Goal: Find specific page/section: Find specific page/section

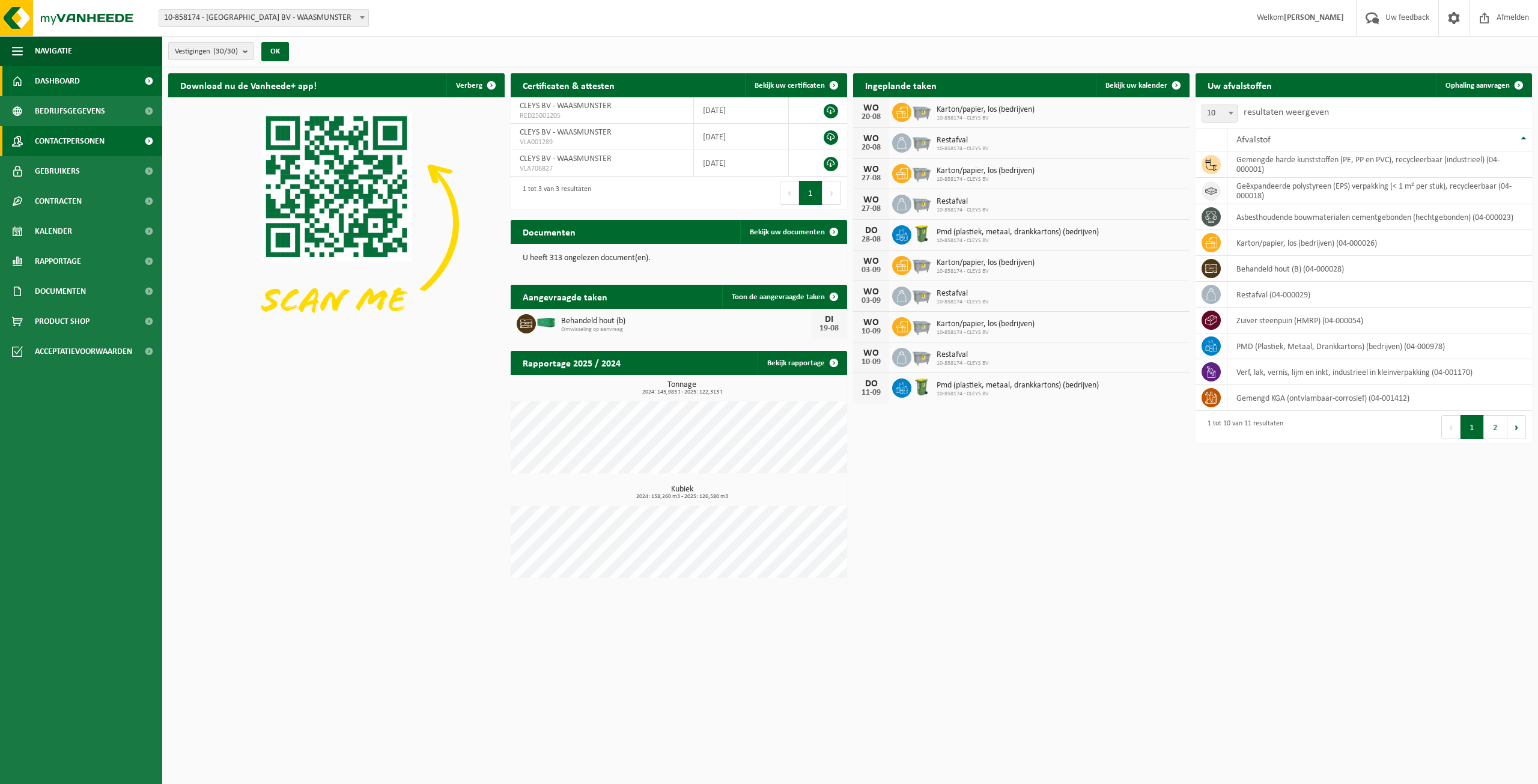
click at [108, 140] on link "Contactpersonen" at bounding box center [81, 141] width 162 height 30
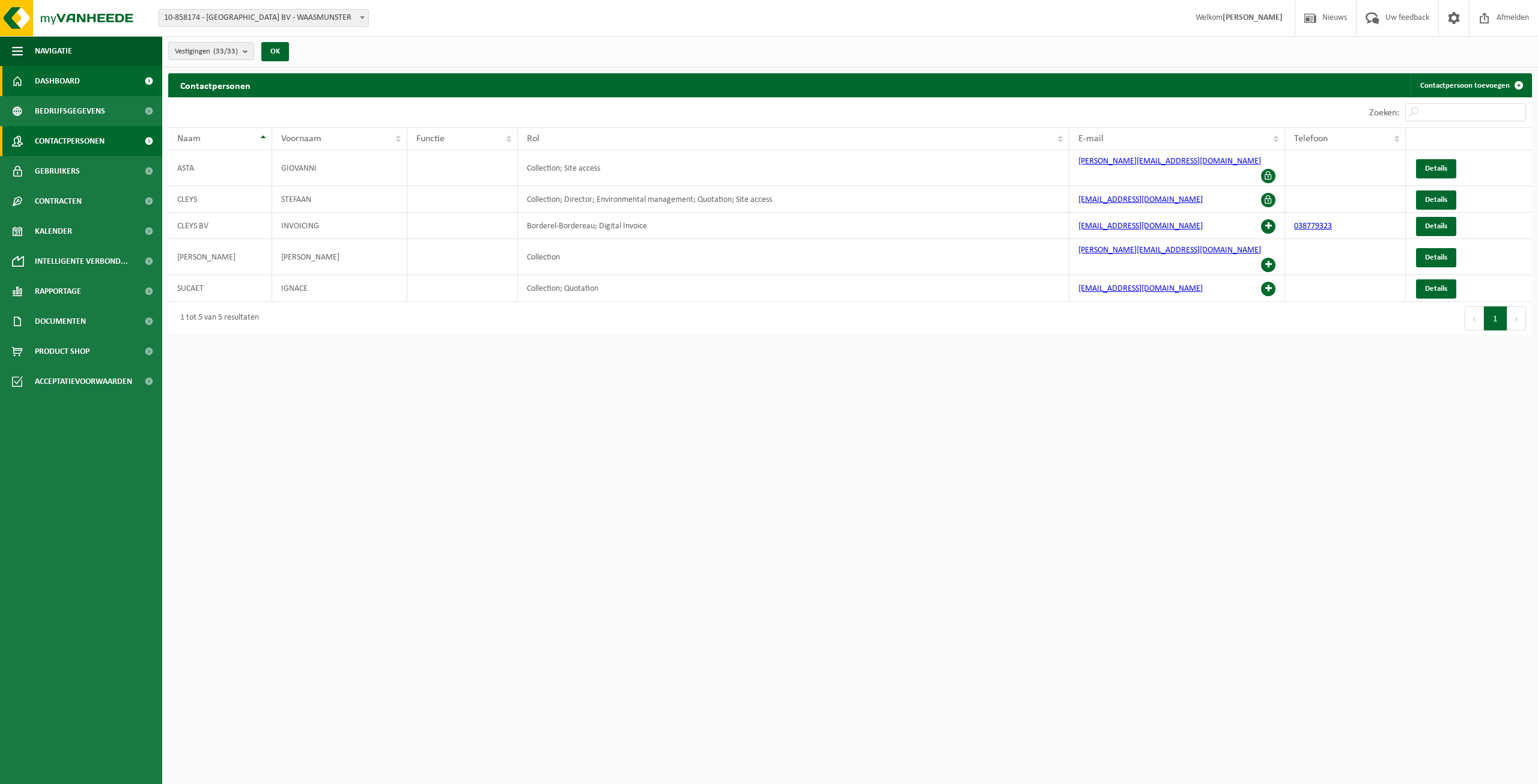
click at [71, 81] on span "Dashboard" at bounding box center [57, 81] width 45 height 30
